Goal: Information Seeking & Learning: Learn about a topic

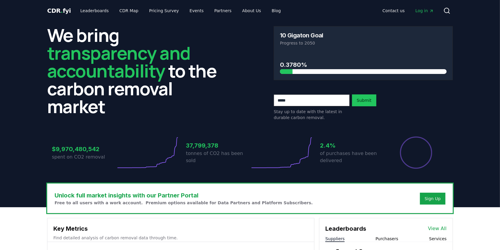
scroll to position [85, 0]
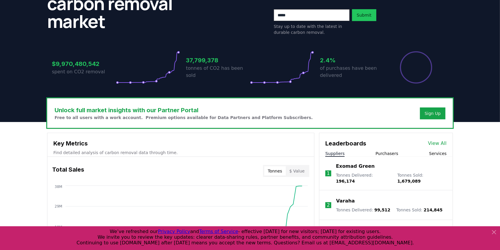
click at [383, 151] on button "Purchasers" at bounding box center [387, 153] width 23 height 6
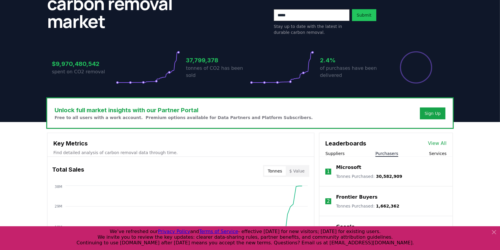
click at [342, 166] on p "Microsoft" at bounding box center [348, 167] width 25 height 7
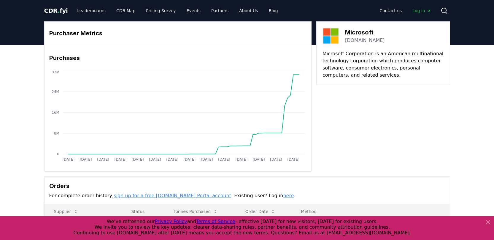
drag, startPoint x: 29, startPoint y: 212, endPoint x: 31, endPoint y: 207, distance: 4.8
click at [28, 210] on div "Purchaser Metrics Purchases [DATE] [DATE] [DATE] [DATE] [DATE] [DATE] [DATE] [D…" at bounding box center [247, 184] width 494 height 279
